Goal: Use online tool/utility: Use online tool/utility

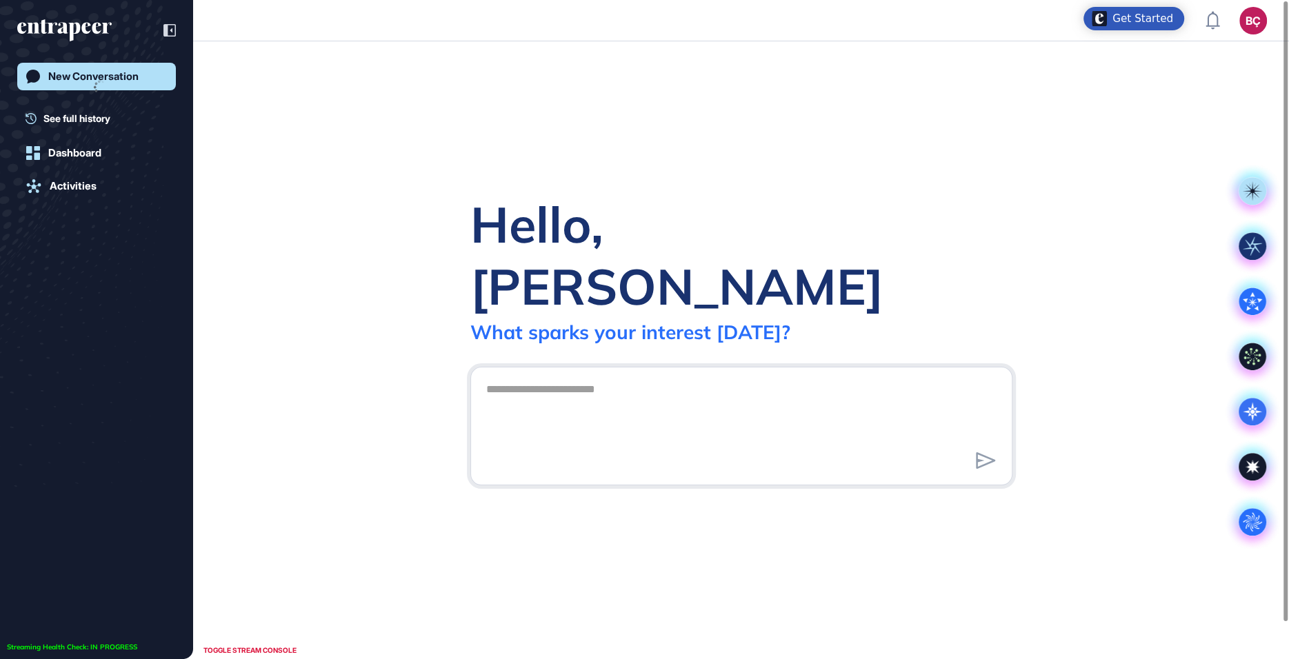
scroll to position [1, 1]
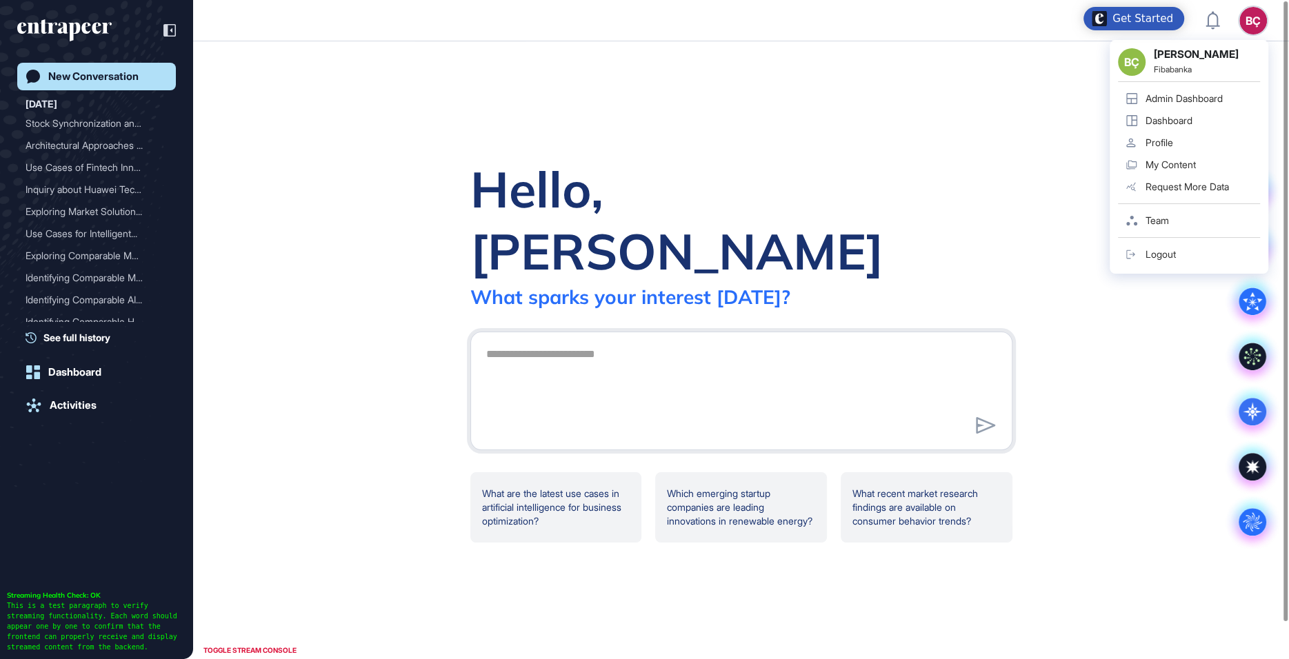
click at [1144, 97] on link "Admin Dashboard" at bounding box center [1189, 99] width 142 height 22
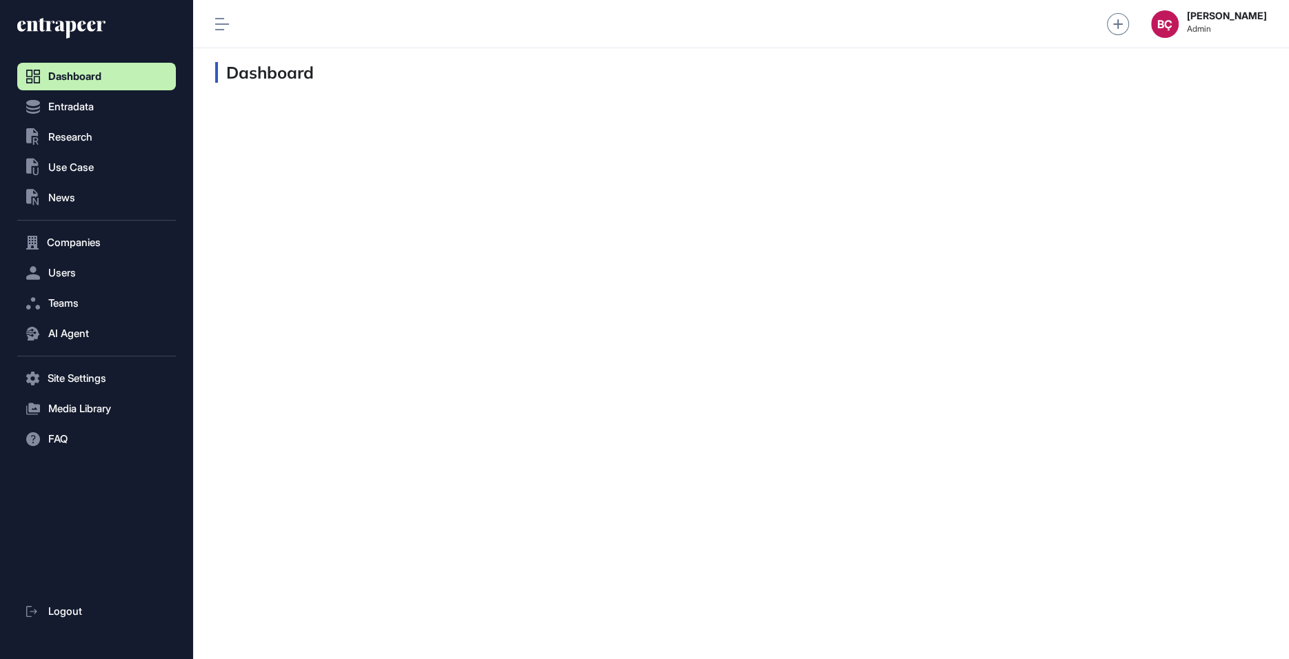
scroll to position [1, 1]
click at [73, 346] on button "AI Agent" at bounding box center [96, 334] width 159 height 28
click at [73, 382] on span "Messages" at bounding box center [67, 387] width 44 height 11
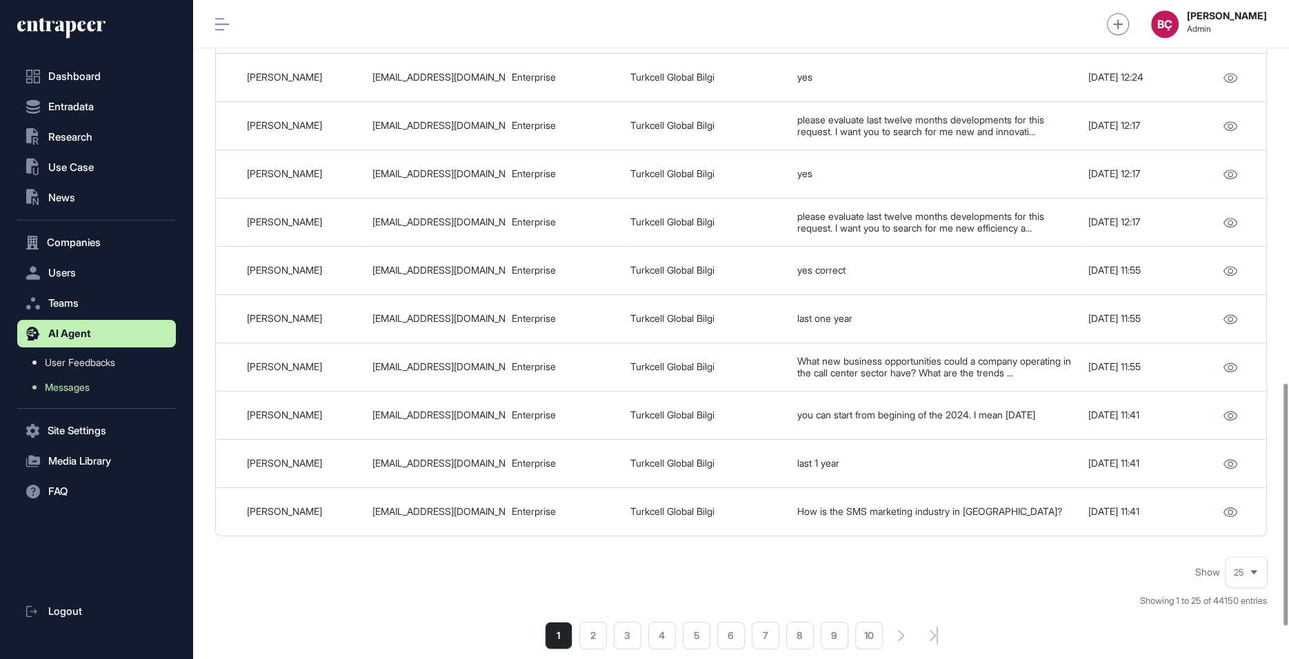
scroll to position [1039, 0]
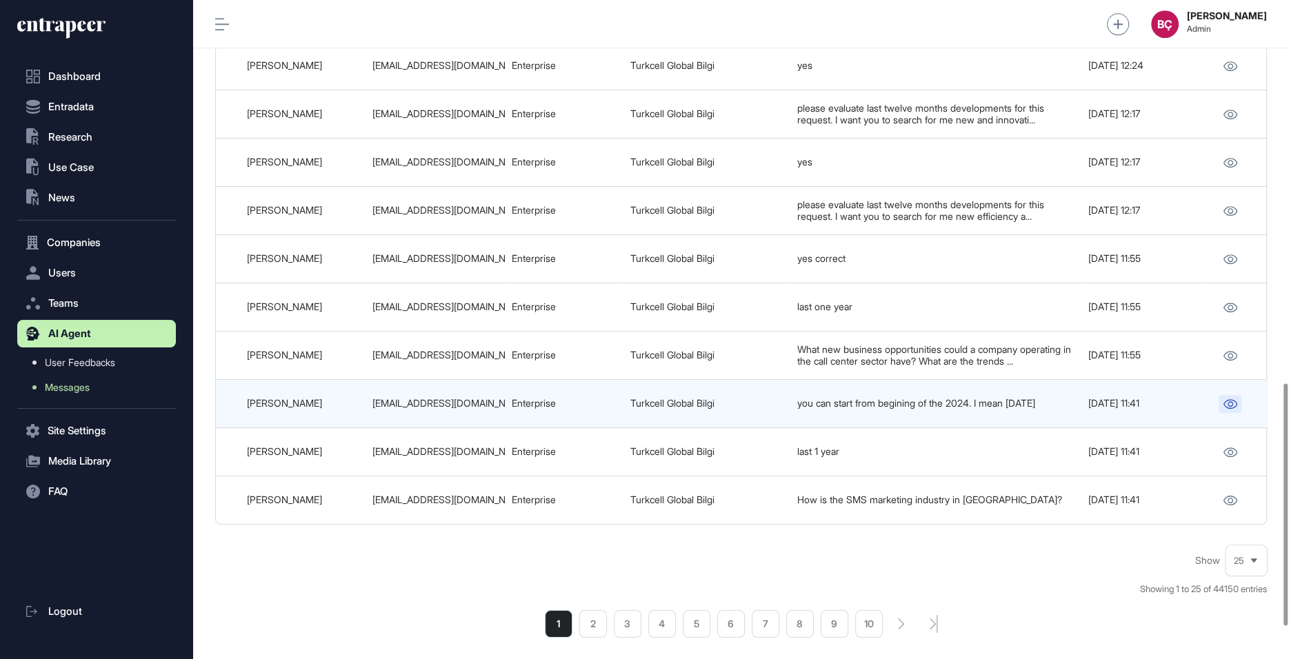
click at [1227, 409] on icon at bounding box center [1230, 404] width 14 height 10
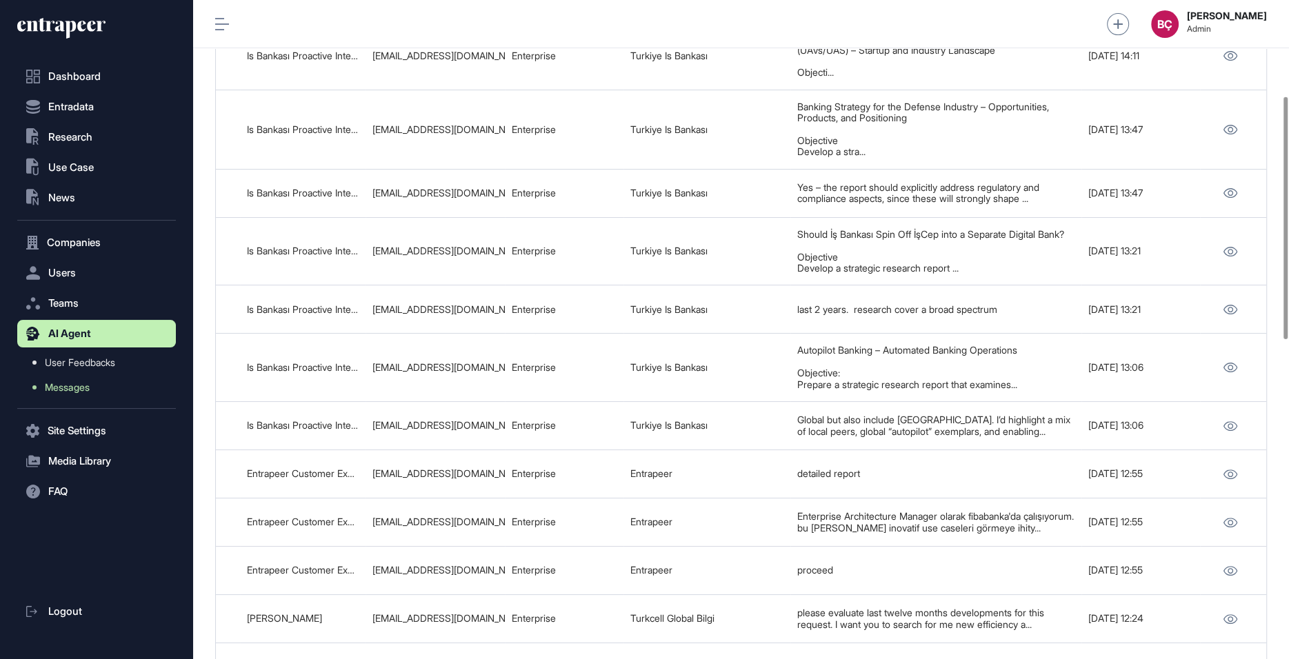
scroll to position [0, 0]
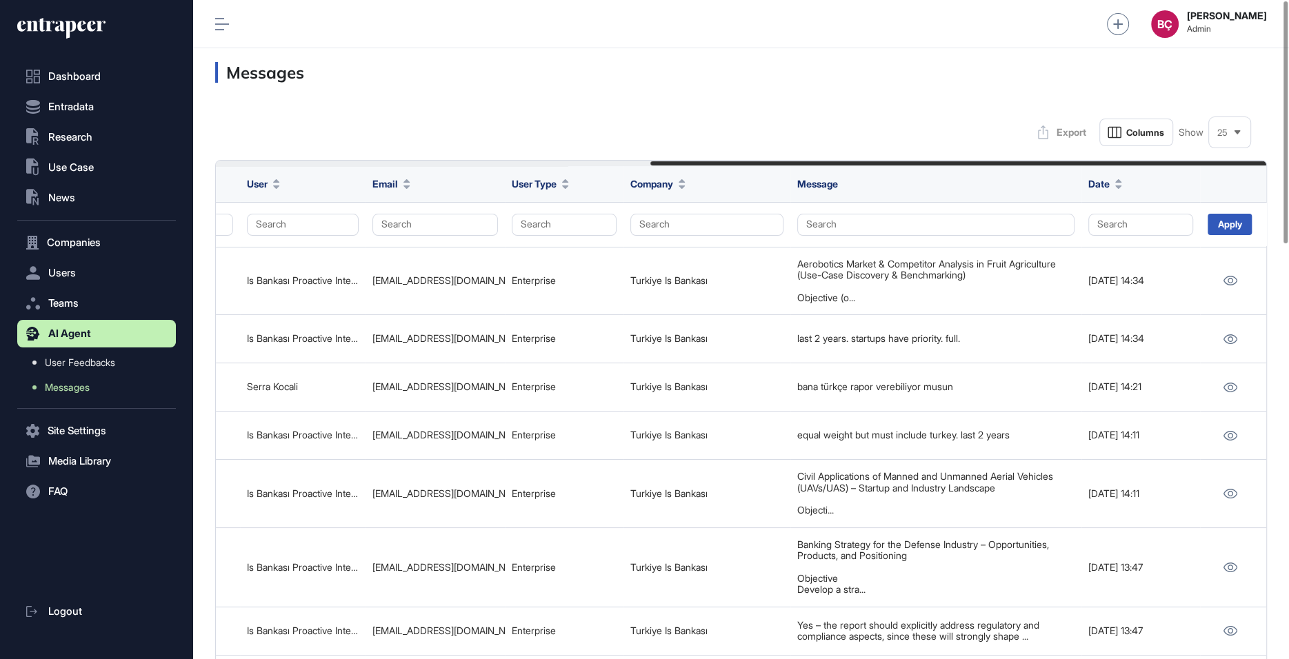
click at [111, 33] on div "Dashboard Entradata .st0{fill:currentColor} Research .st0{fill:currentColor} Us…" at bounding box center [96, 337] width 159 height 646
click at [84, 30] on icon at bounding box center [56, 26] width 79 height 10
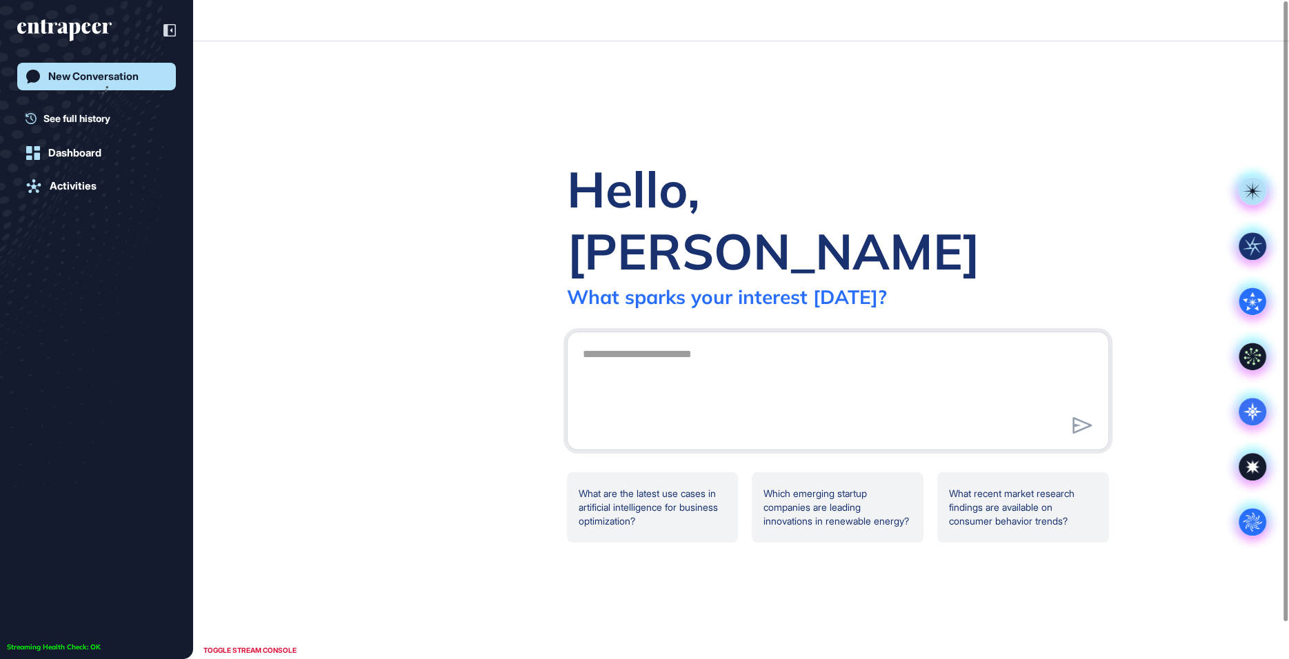
scroll to position [1, 1]
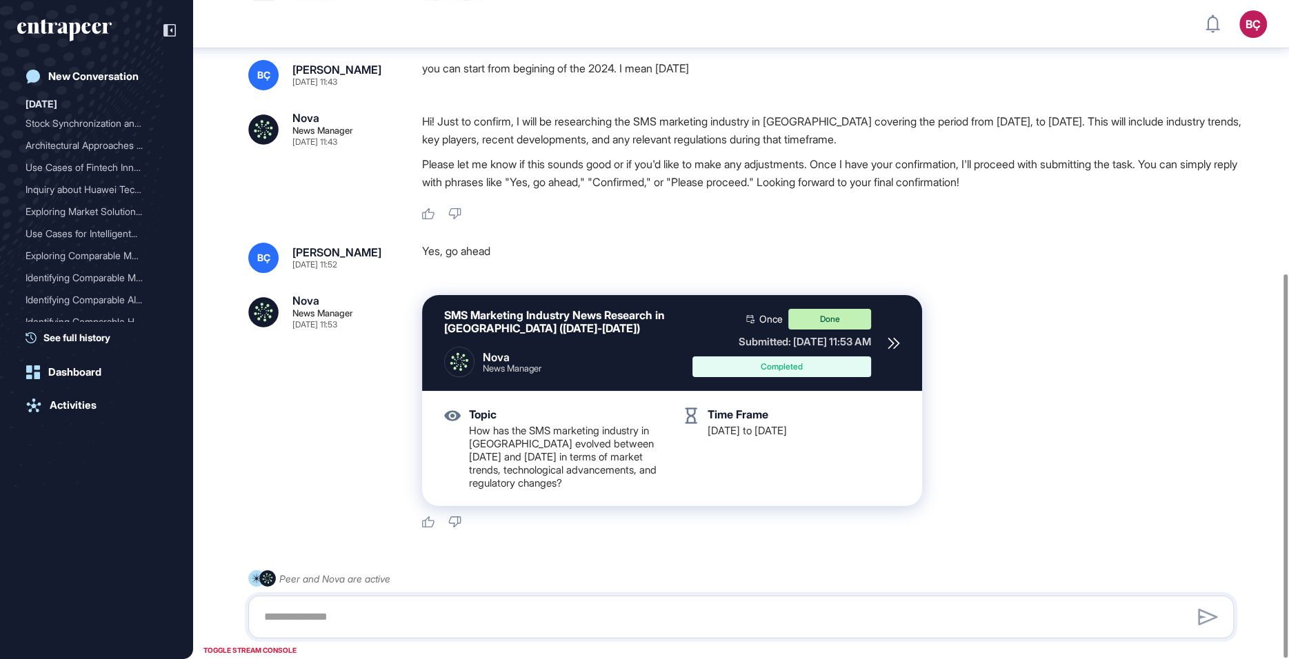
scroll to position [469, 0]
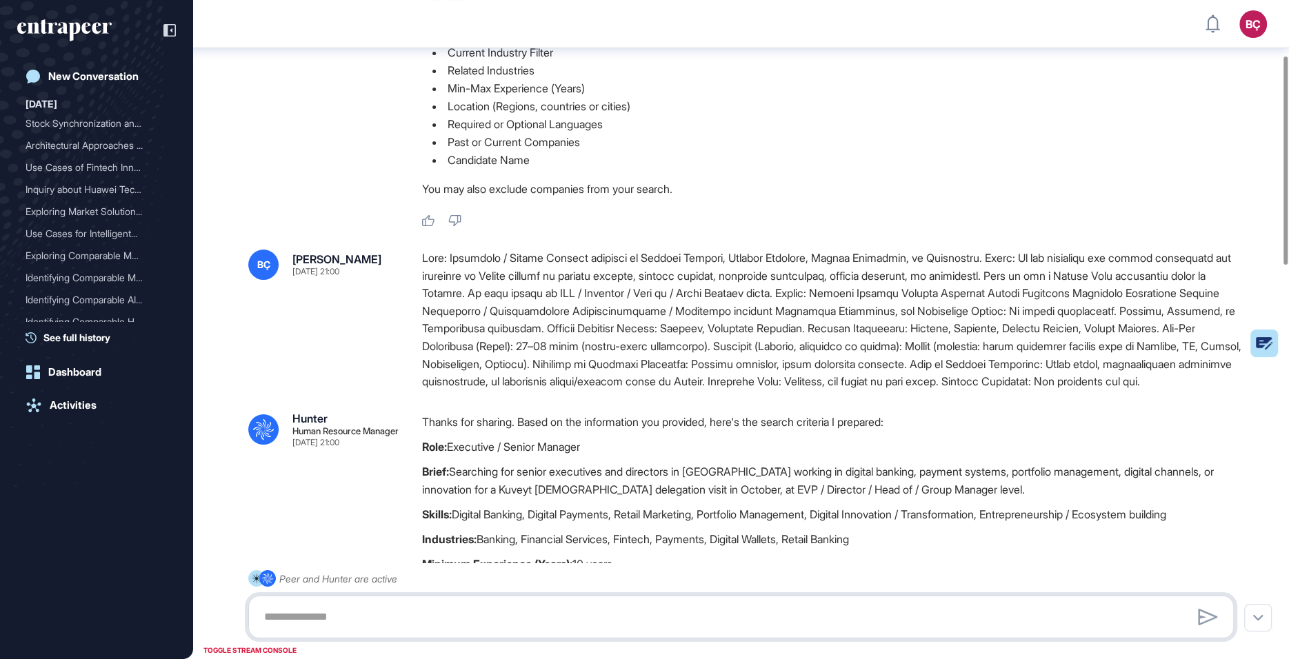
scroll to position [199, 0]
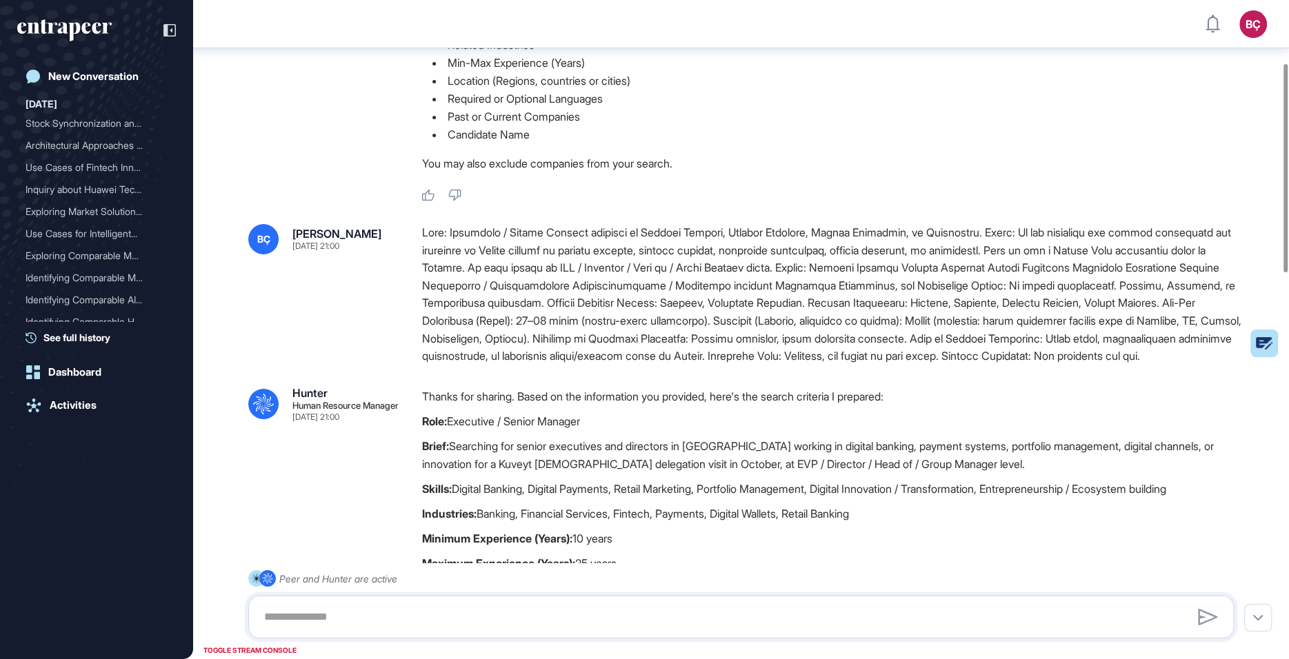
click at [752, 266] on div at bounding box center [833, 294] width 823 height 141
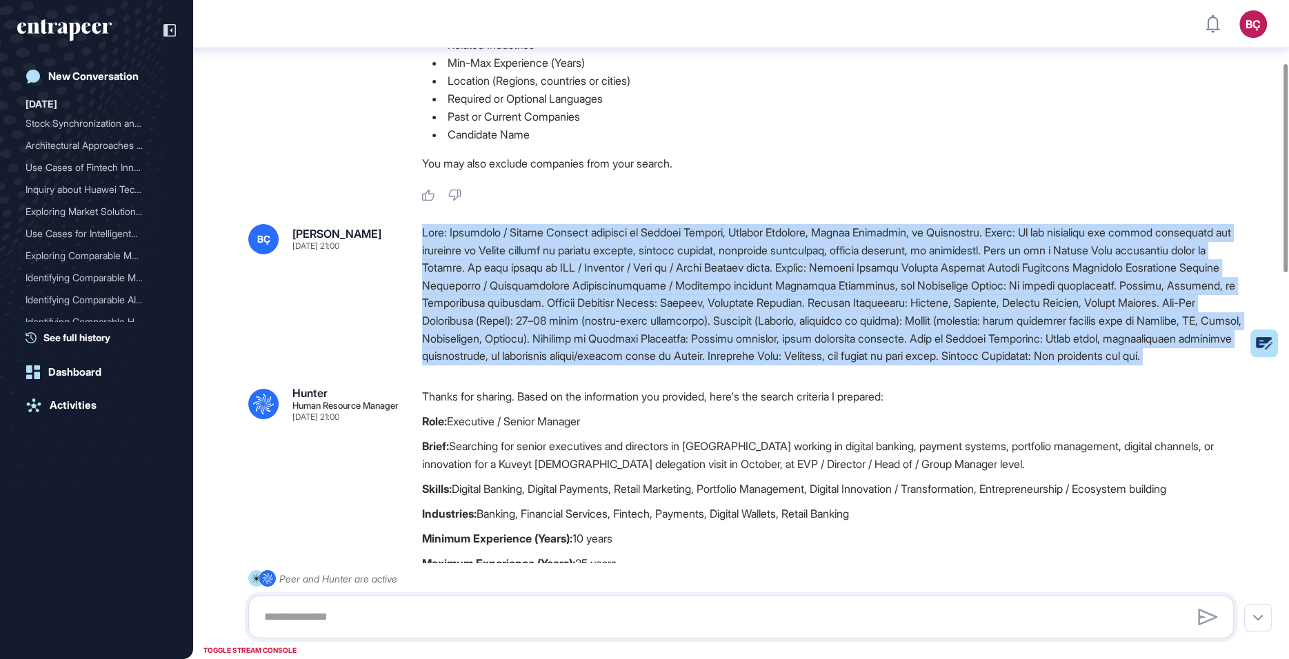
copy div "Lore: Ipsumdolo / Sitame Consect adipisci el Seddoei Tempori, Utlabor Etdolore,…"
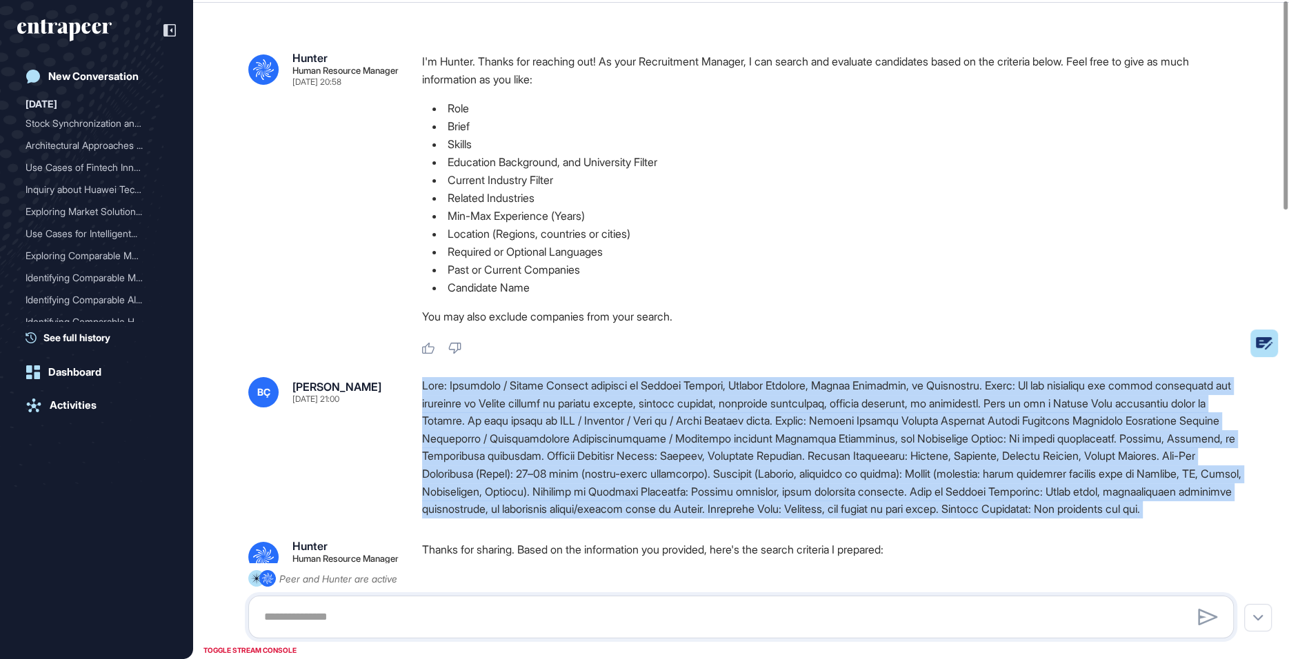
scroll to position [0, 0]
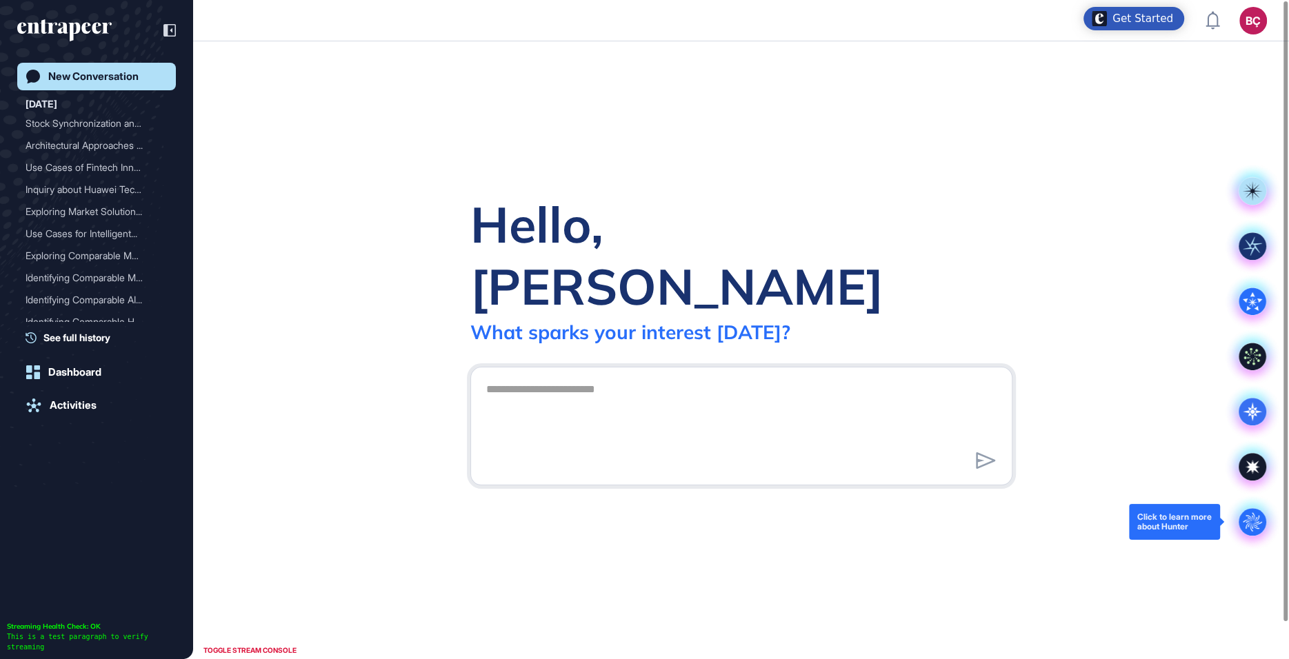
click at [1259, 519] on circle at bounding box center [1252, 522] width 28 height 28
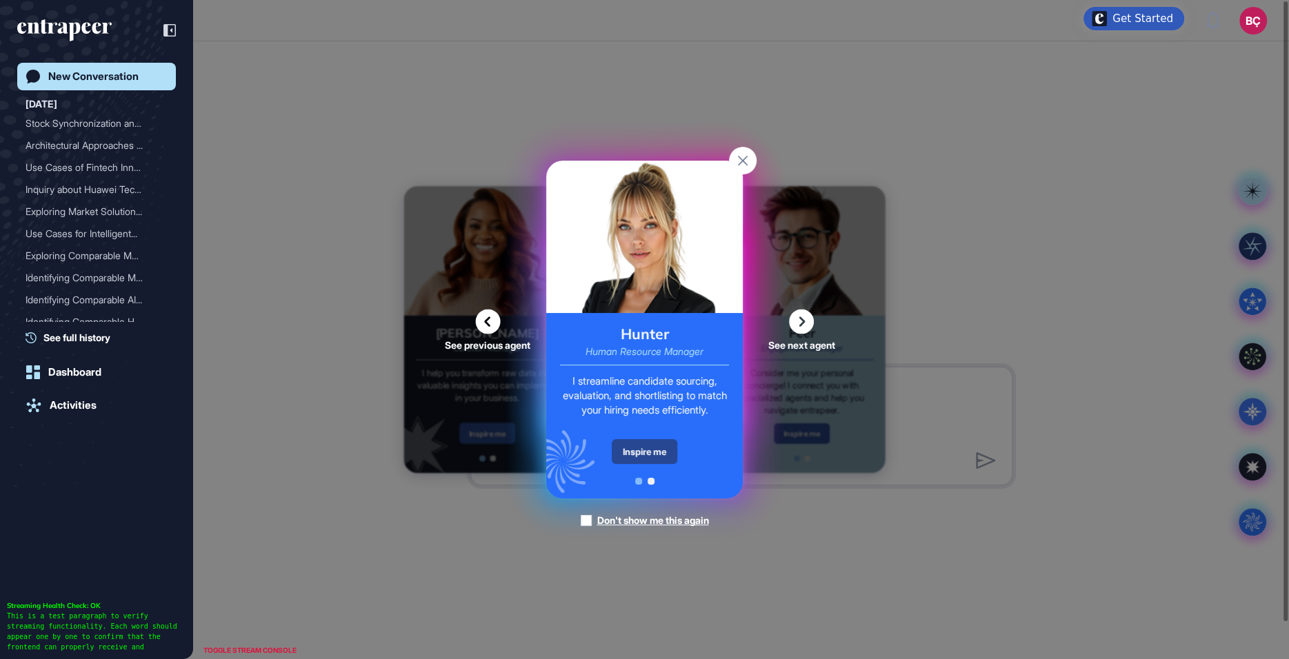
click at [645, 452] on div "Inspire me" at bounding box center [645, 451] width 66 height 25
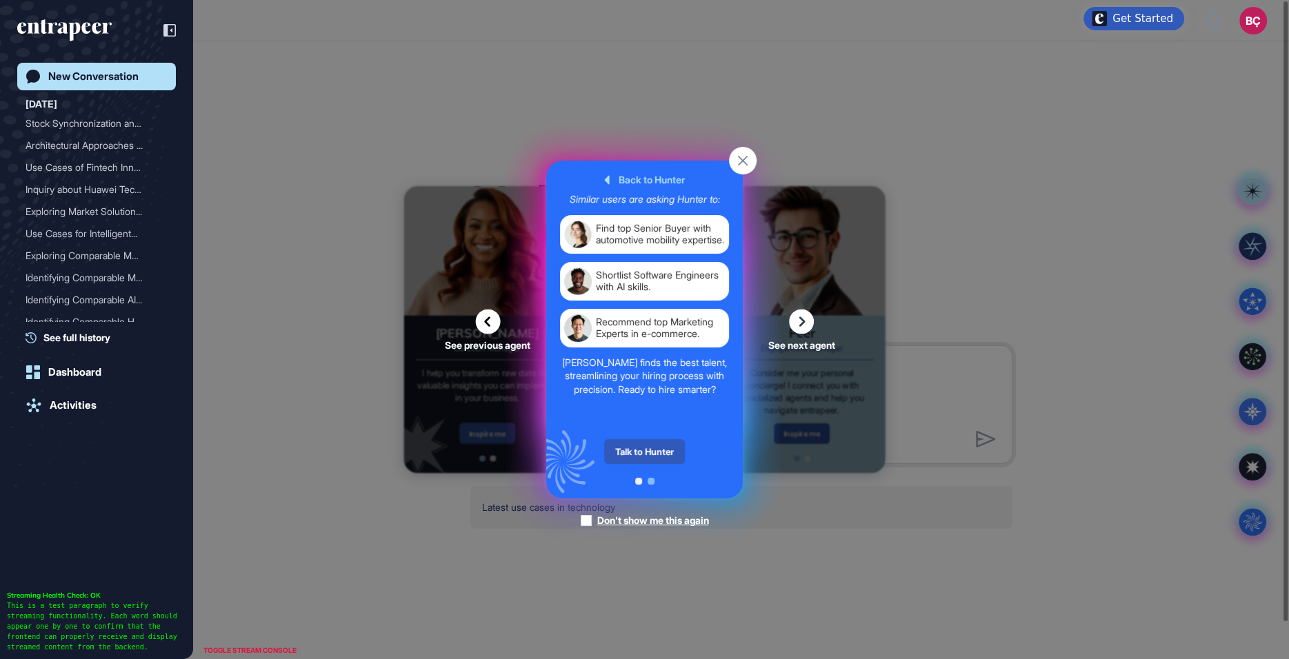
click at [645, 452] on div "Talk to Hunter" at bounding box center [644, 451] width 81 height 25
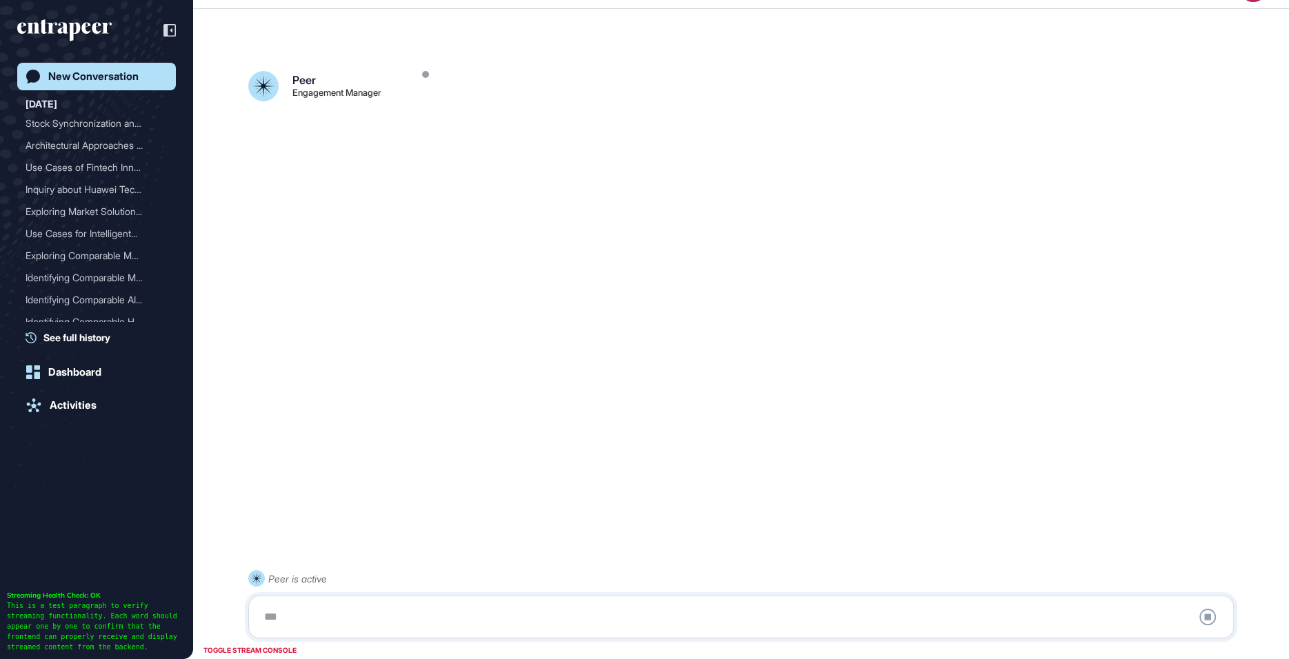
scroll to position [38, 0]
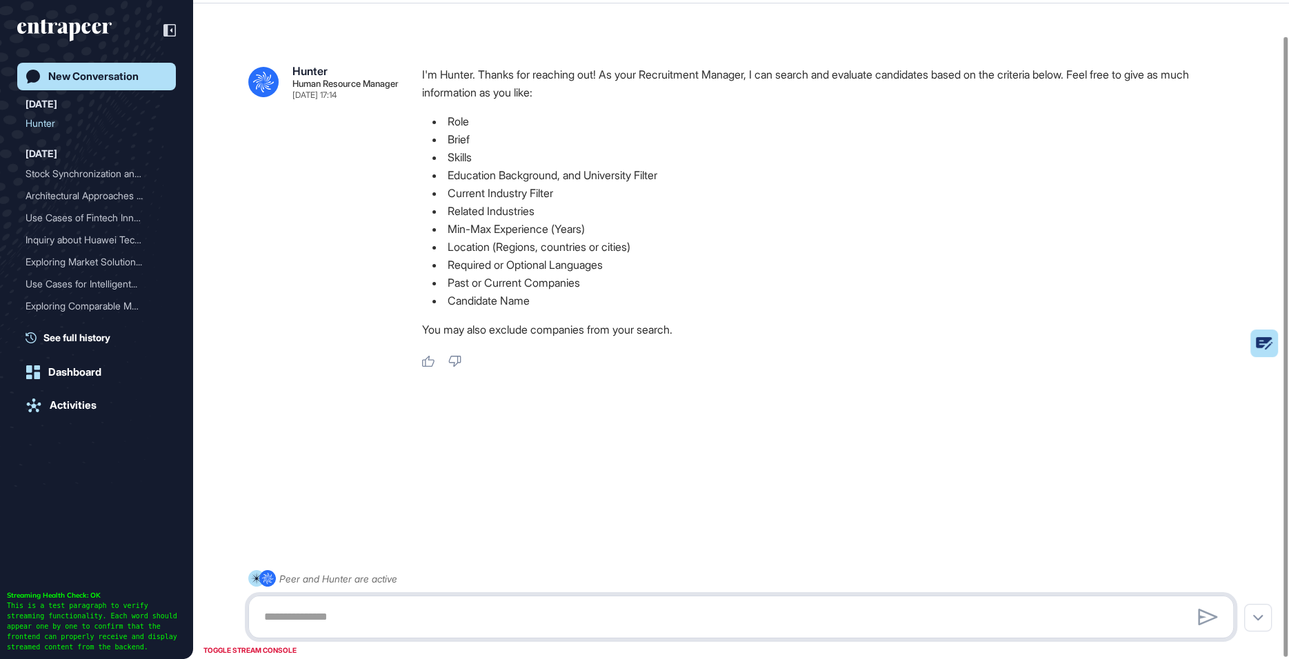
click at [430, 605] on textarea at bounding box center [741, 617] width 970 height 28
paste textarea "**********"
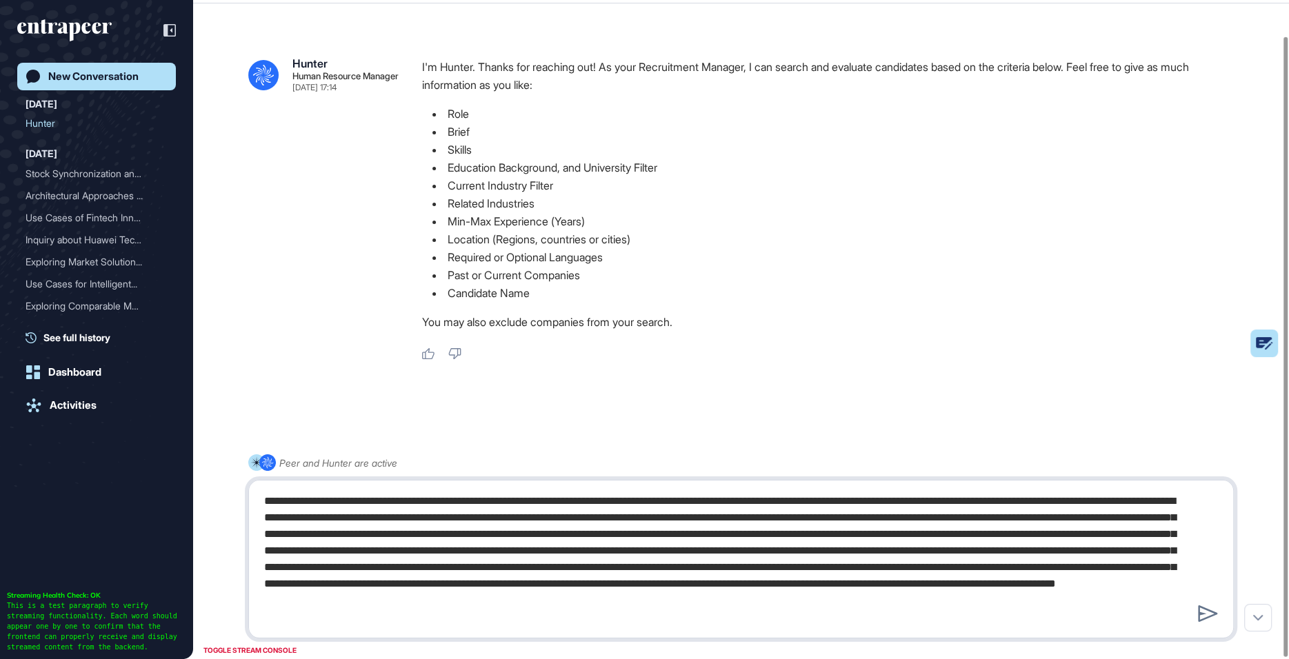
click at [610, 548] on textarea at bounding box center [741, 559] width 970 height 143
drag, startPoint x: 971, startPoint y: 502, endPoint x: 1131, endPoint y: 496, distance: 160.1
click at [1131, 496] on textarea at bounding box center [741, 559] width 970 height 143
click at [732, 531] on textarea at bounding box center [741, 559] width 970 height 143
click at [716, 627] on textarea at bounding box center [741, 559] width 970 height 143
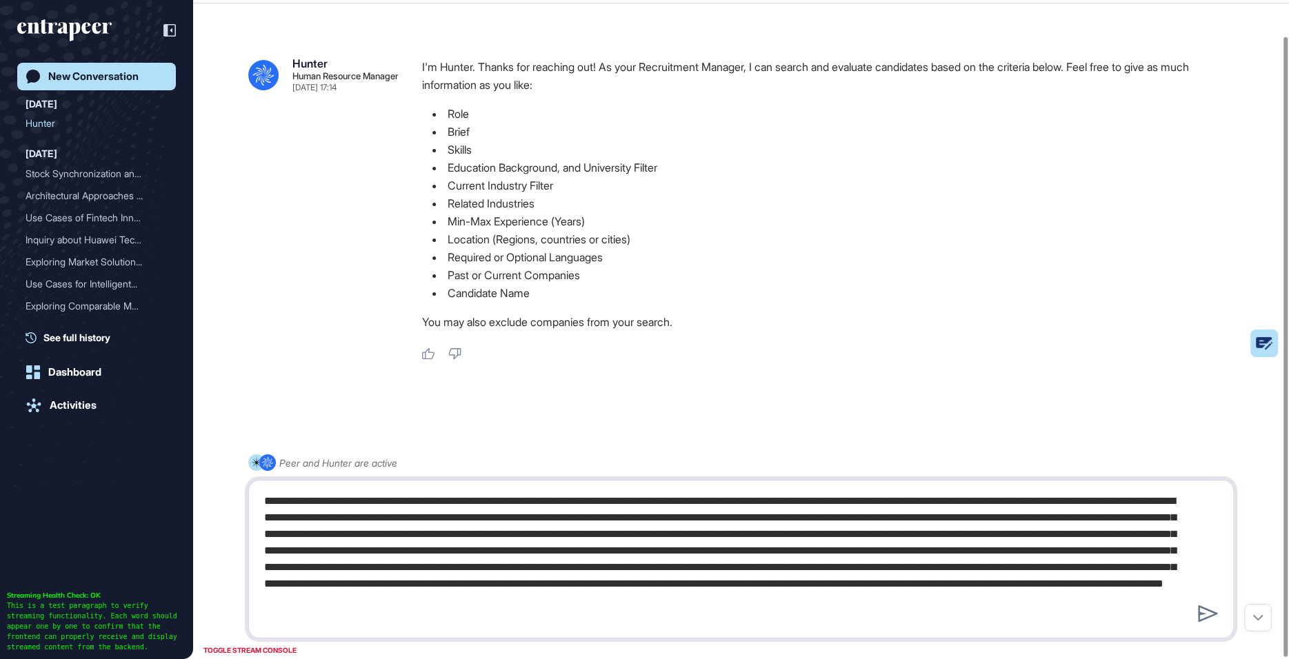
type textarea "**********"
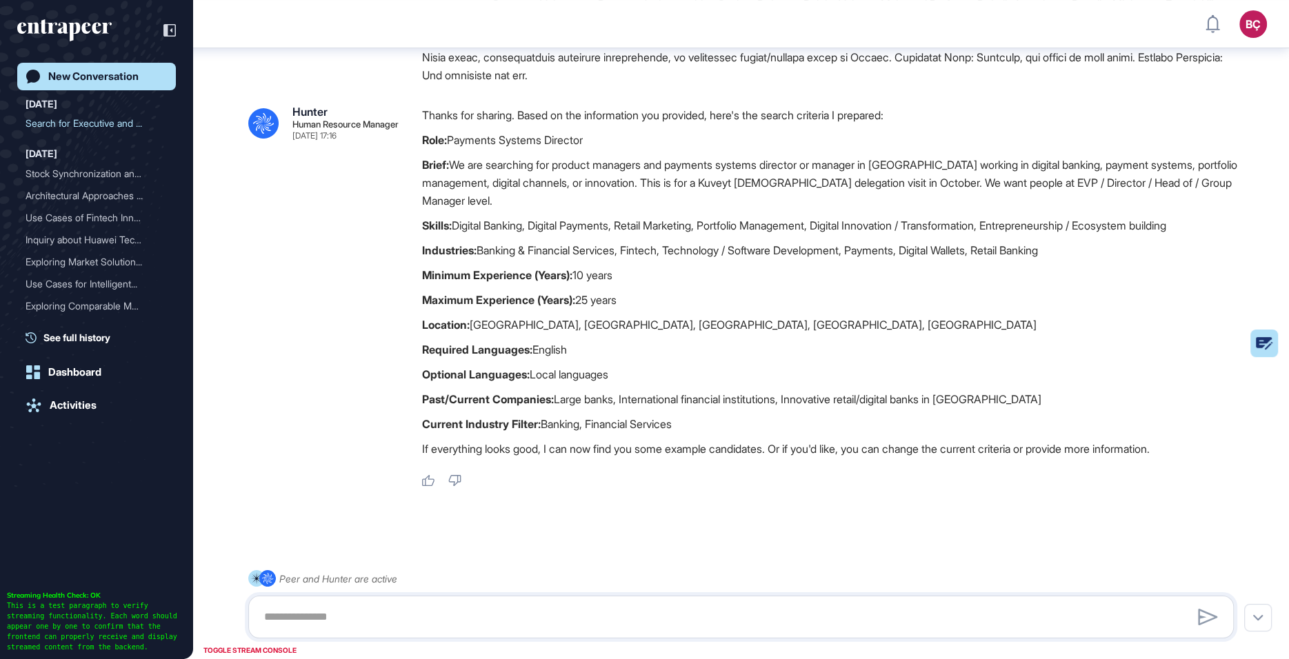
scroll to position [492, 0]
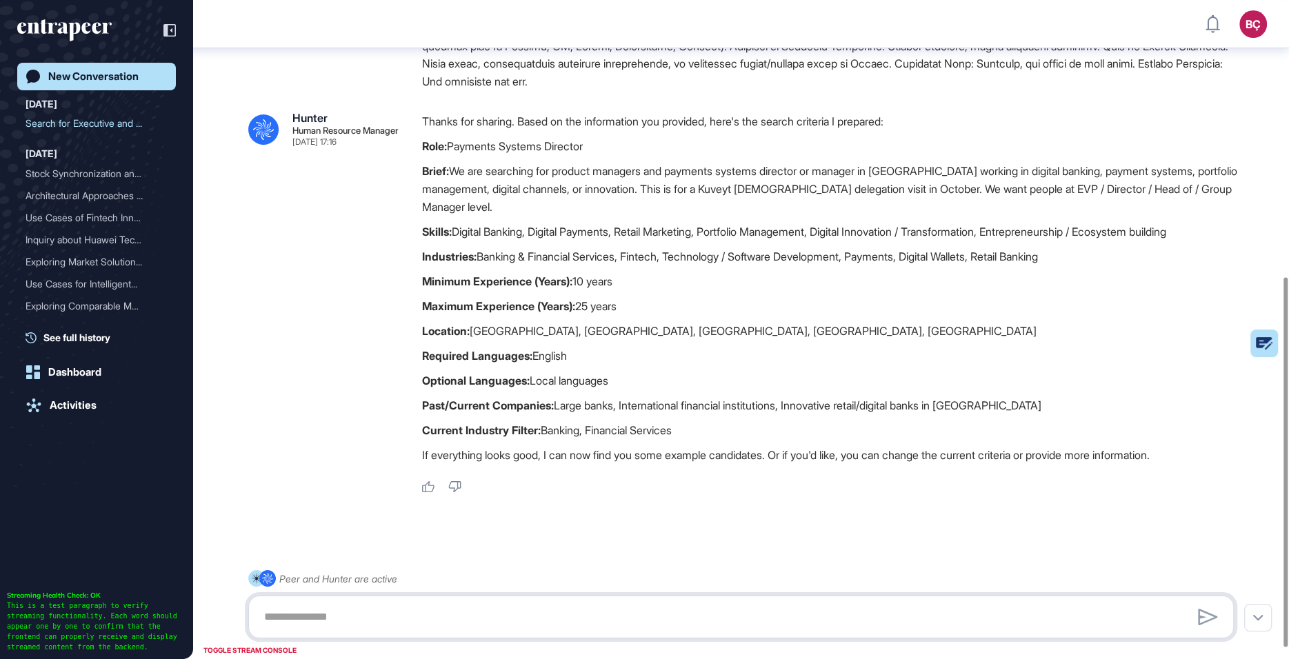
click at [446, 622] on textarea at bounding box center [741, 617] width 970 height 28
drag, startPoint x: 621, startPoint y: 150, endPoint x: 454, endPoint y: 145, distance: 166.9
click at [454, 146] on p "Role: Payments Systems Director" at bounding box center [833, 146] width 823 height 18
copy p "Payments Systems Director"
click at [416, 636] on div "**********" at bounding box center [740, 617] width 985 height 43
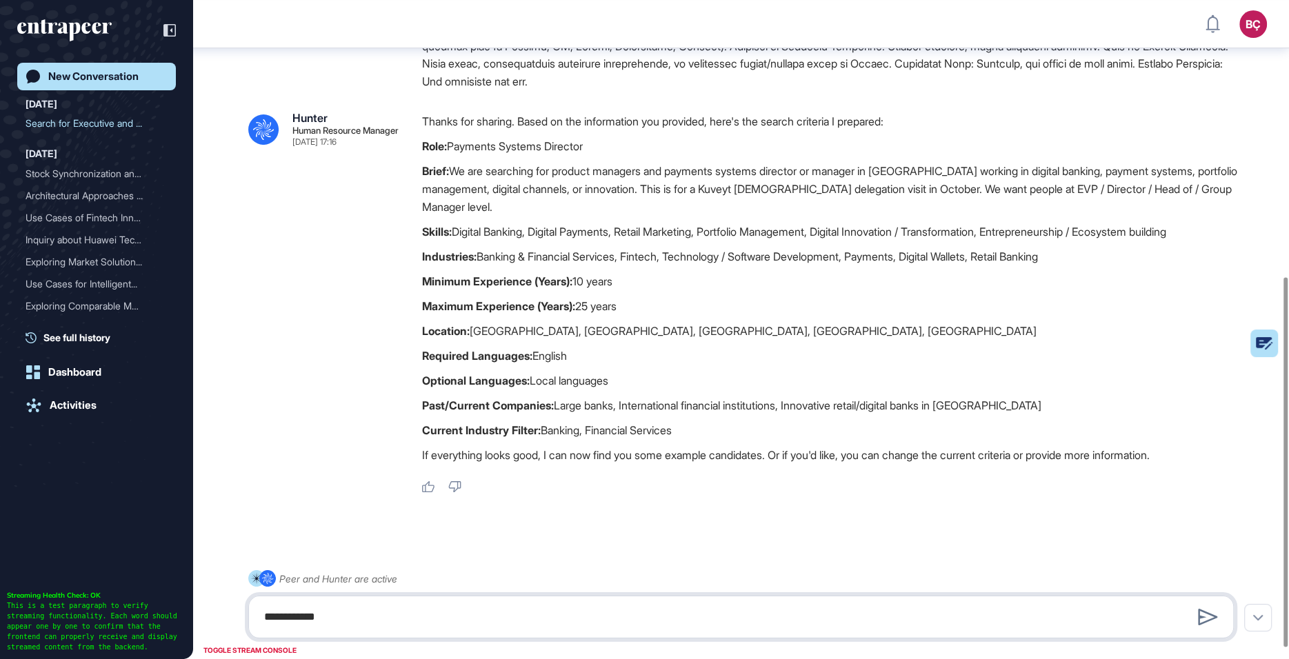
click at [416, 613] on textarea "**********" at bounding box center [741, 617] width 970 height 28
paste textarea "**********"
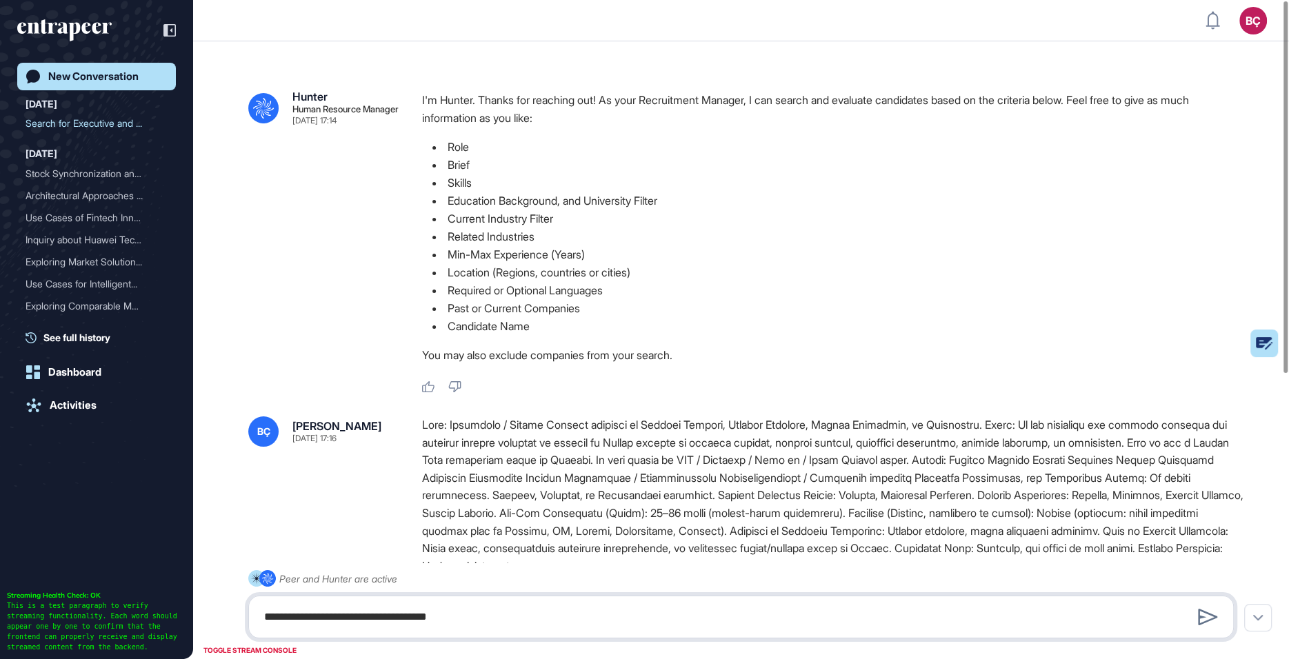
scroll to position [22, 0]
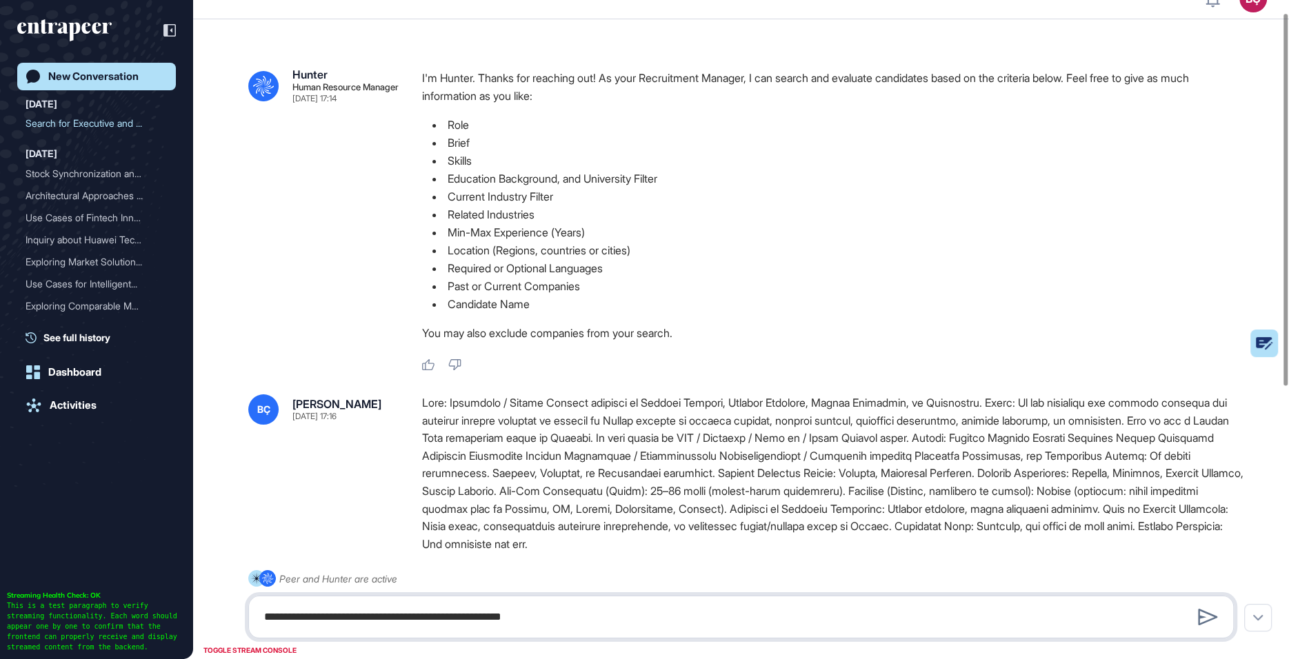
type textarea "**********"
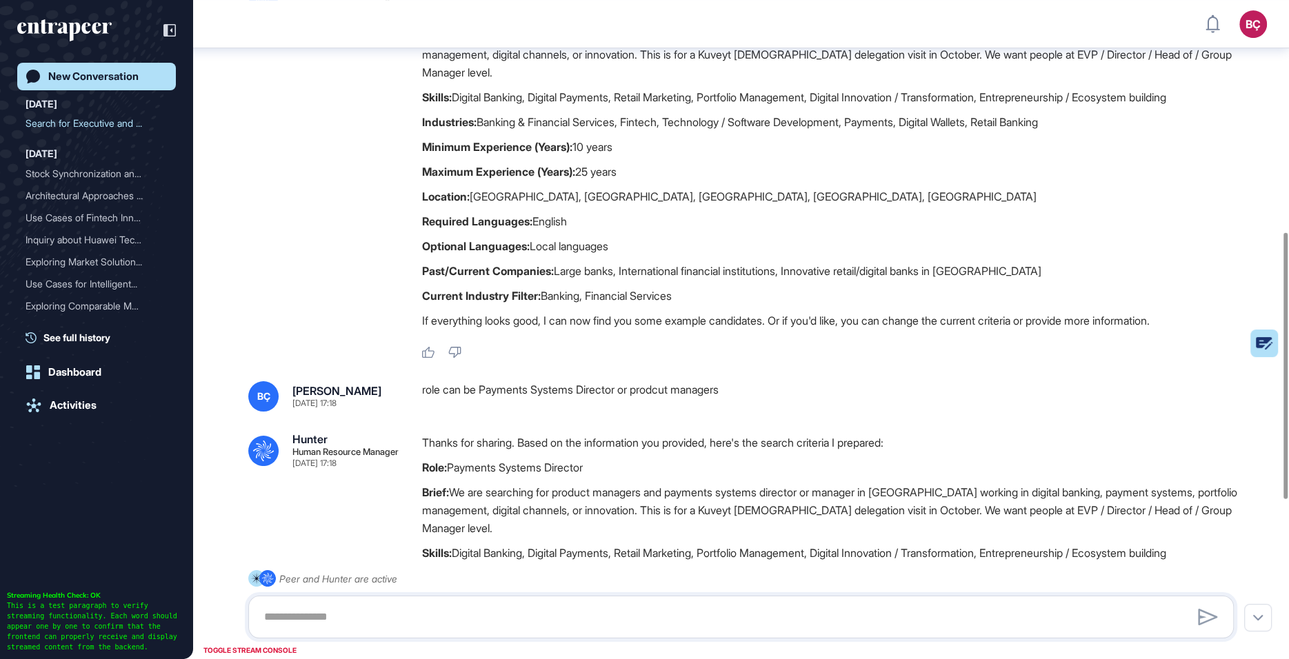
scroll to position [966, 0]
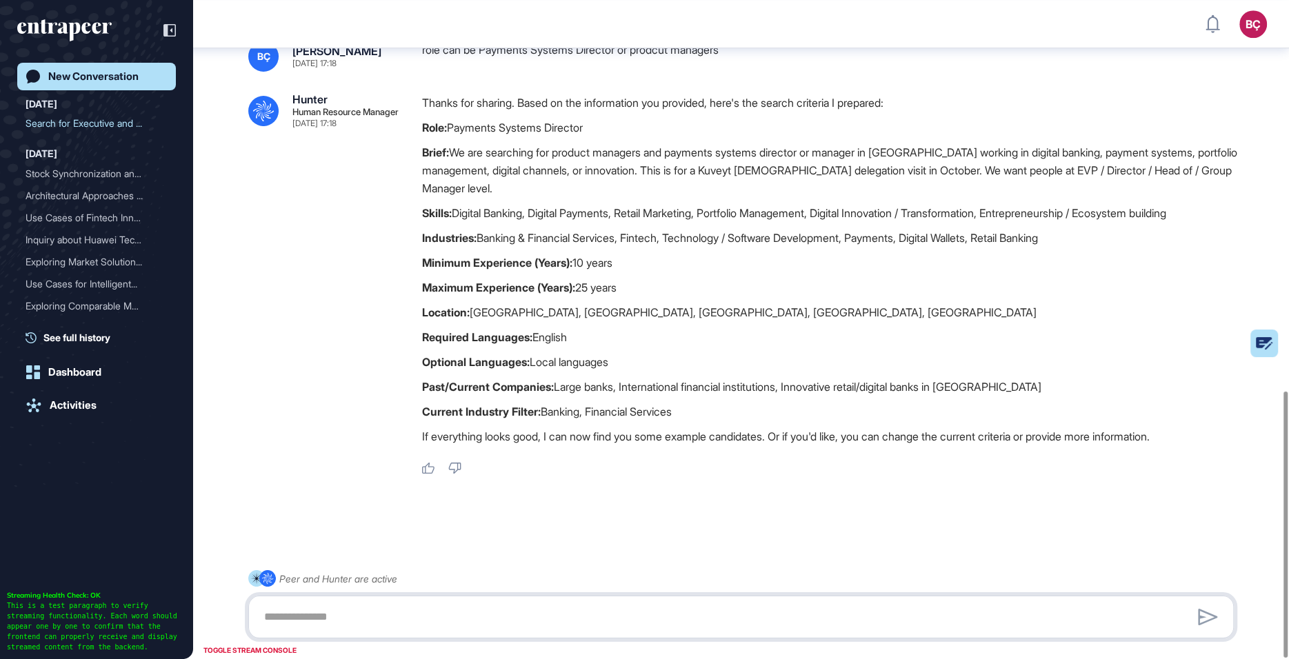
click at [589, 619] on textarea at bounding box center [741, 617] width 970 height 28
type textarea "********"
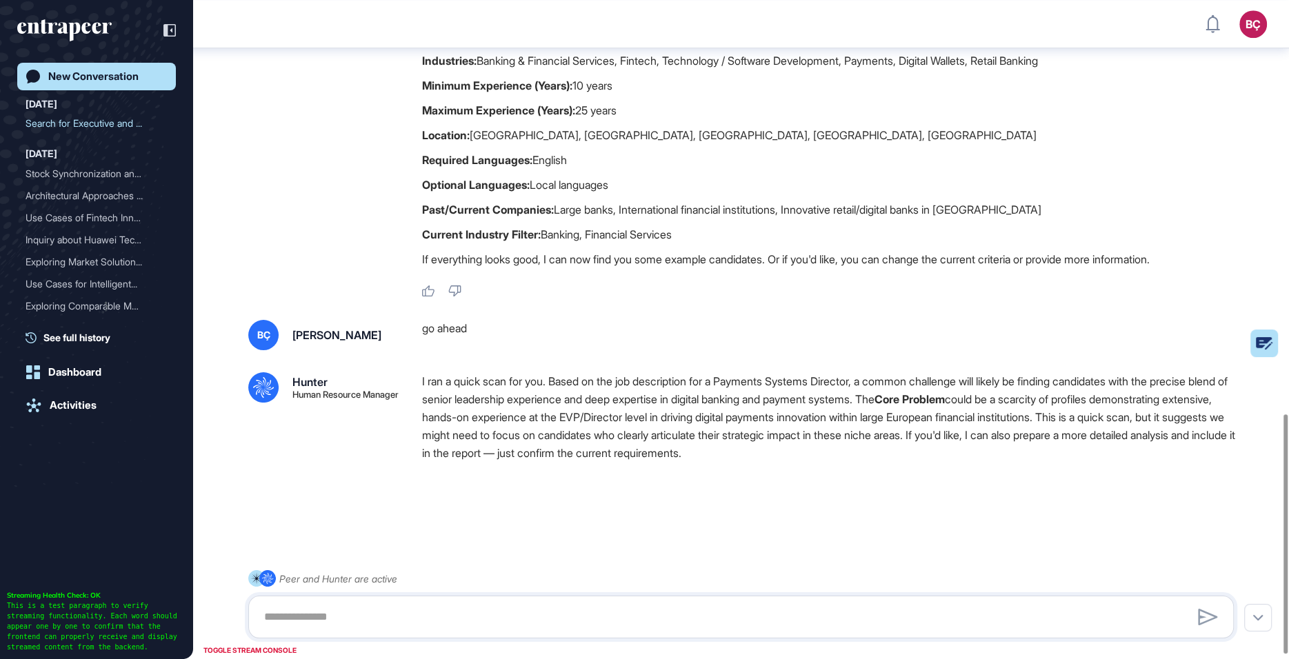
scroll to position [1148, 0]
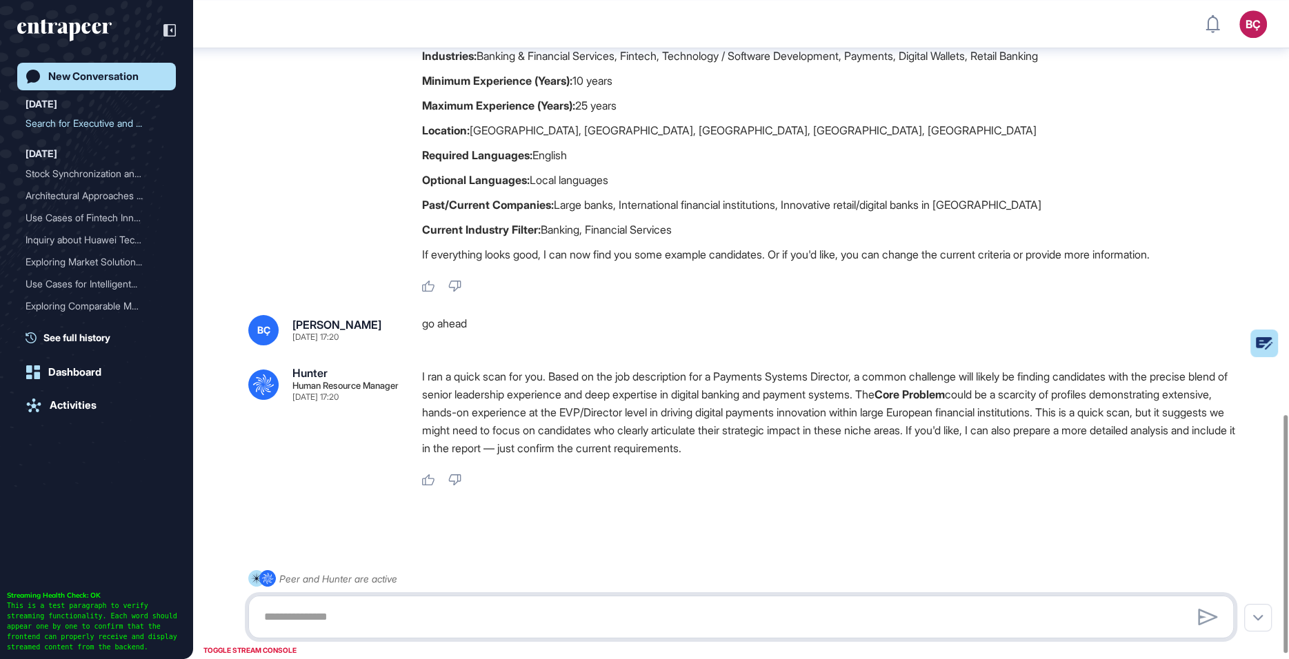
click at [544, 625] on textarea at bounding box center [741, 617] width 970 height 28
type textarea "**********"
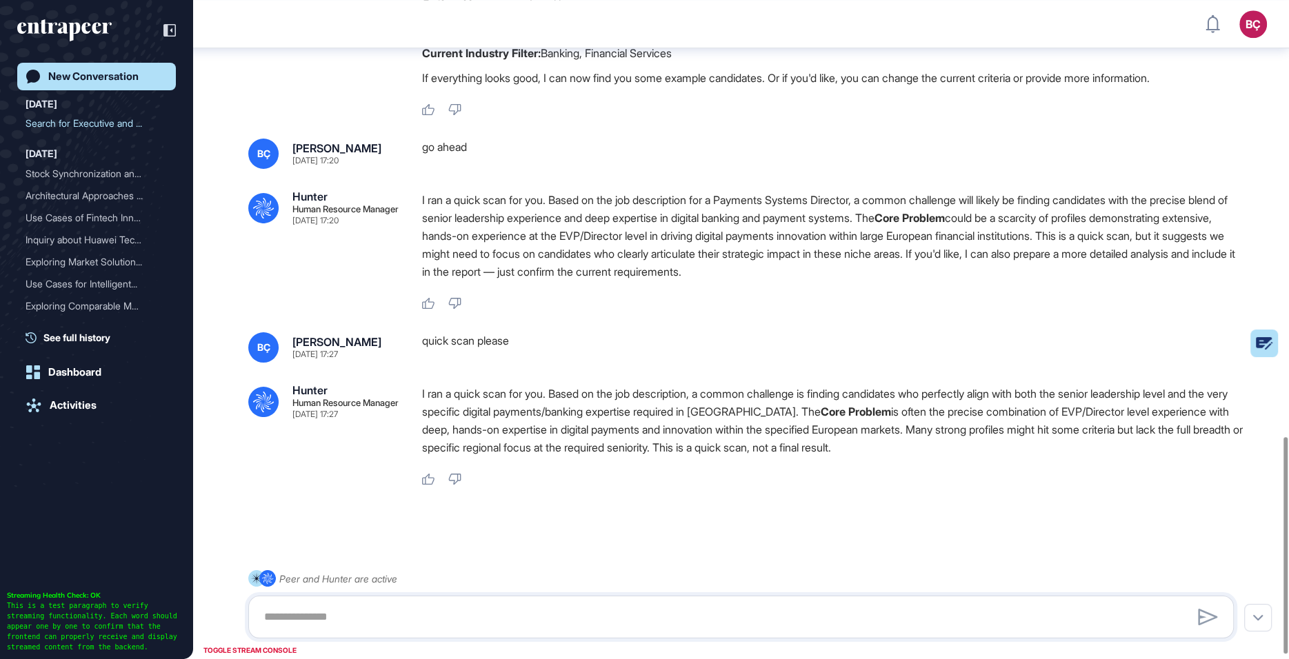
scroll to position [1336, 0]
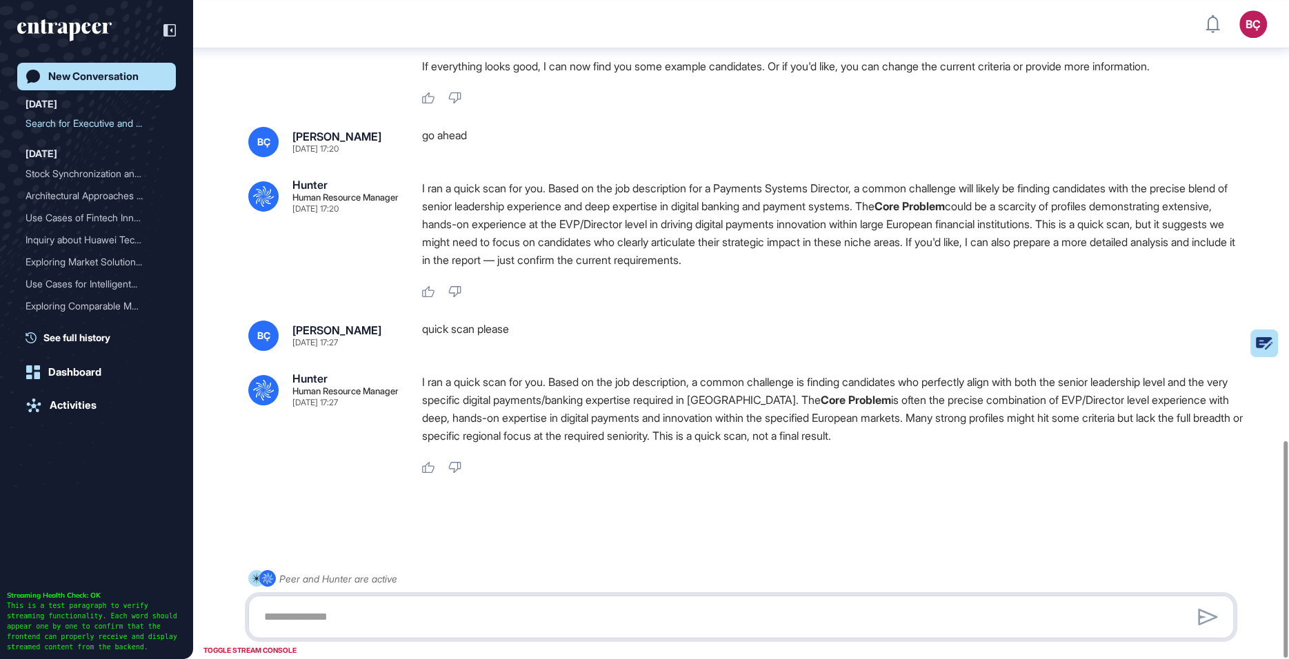
click at [474, 616] on textarea at bounding box center [741, 617] width 970 height 28
click at [583, 388] on p "I ran a quick scan for you. Based on the job description, a common challenge is…" at bounding box center [833, 409] width 823 height 72
click at [638, 410] on p "I ran a quick scan for you. Based on the job description, a common challenge is…" at bounding box center [833, 409] width 823 height 72
